Goal: Transaction & Acquisition: Purchase product/service

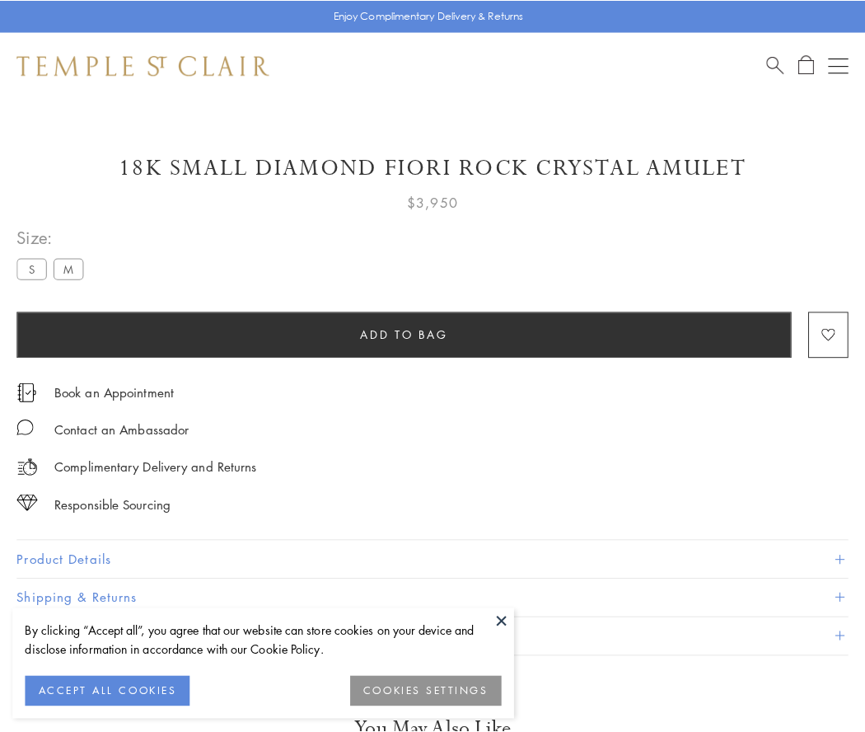
scroll to position [97, 0]
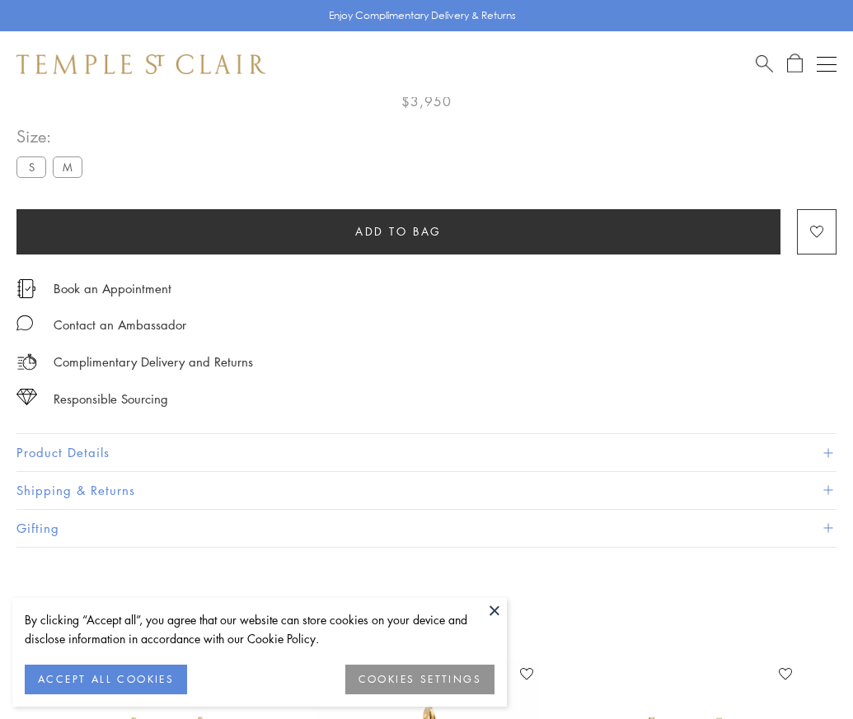
click at [398, 231] on span "Add to bag" at bounding box center [398, 232] width 87 height 18
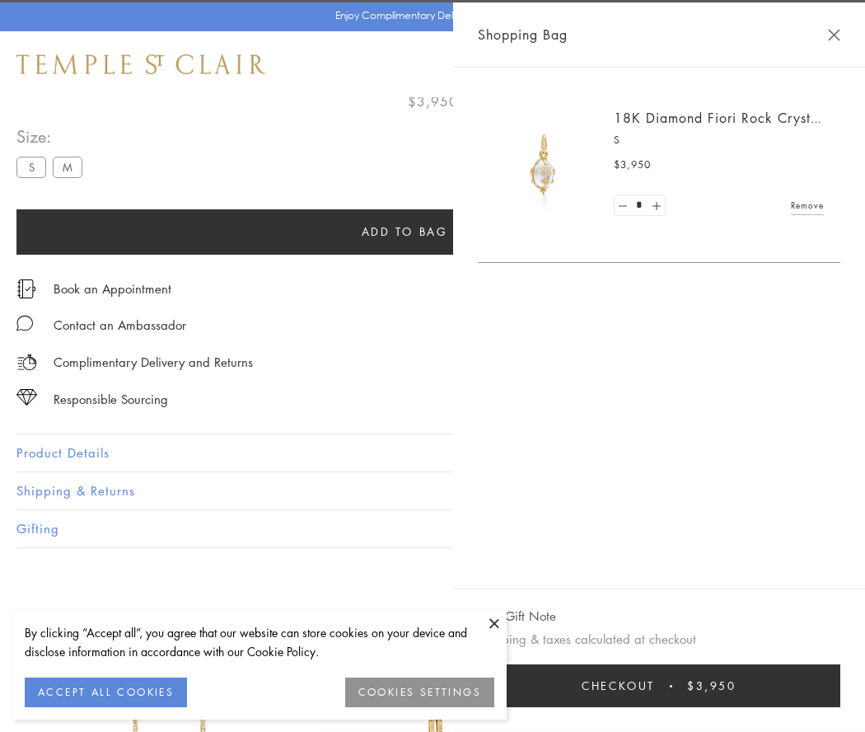
click at [655, 686] on span "Checkout" at bounding box center [618, 686] width 73 height 18
